Goal: Task Accomplishment & Management: Use online tool/utility

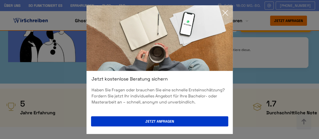
scroll to position [191, 0]
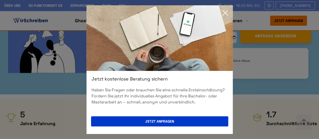
click at [225, 12] on icon at bounding box center [224, 12] width 5 height 5
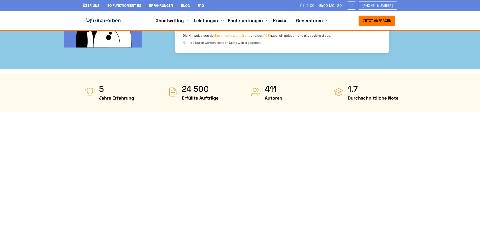
scroll to position [227, 0]
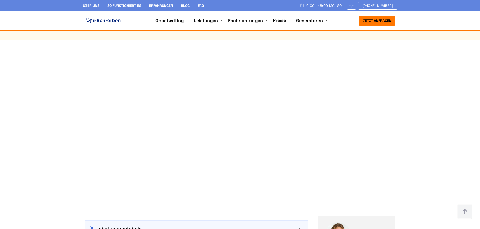
scroll to position [277, 0]
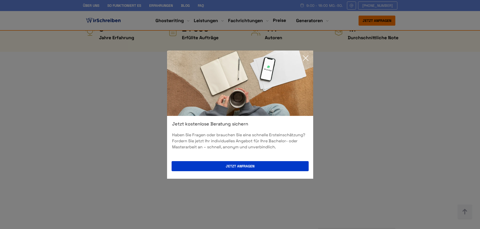
click at [304, 57] on icon at bounding box center [305, 58] width 5 height 5
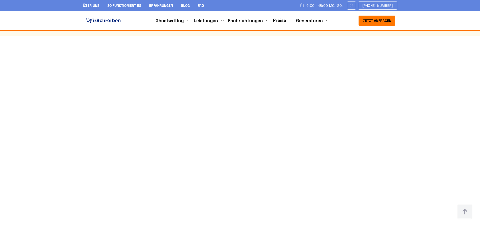
scroll to position [302, 0]
